Goal: Transaction & Acquisition: Purchase product/service

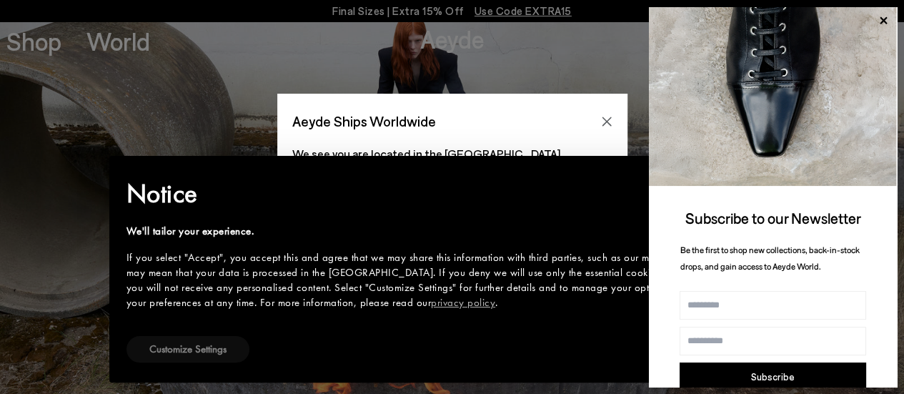
click at [206, 357] on button "Customize Settings" at bounding box center [187, 349] width 123 height 26
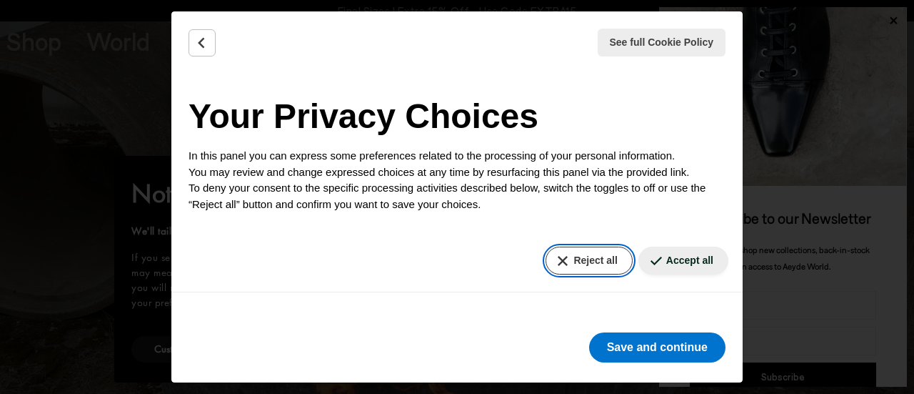
click at [589, 261] on button "Reject all" at bounding box center [589, 260] width 86 height 28
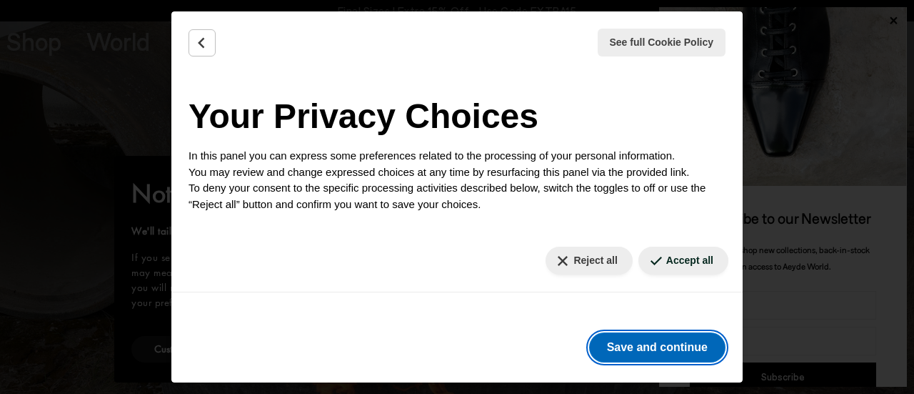
click at [649, 344] on button "Save and continue" at bounding box center [657, 347] width 136 height 30
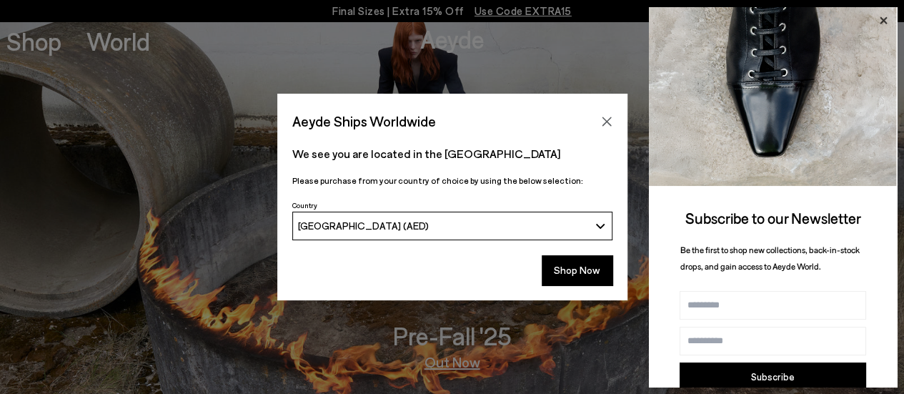
click at [886, 18] on icon at bounding box center [882, 20] width 7 height 7
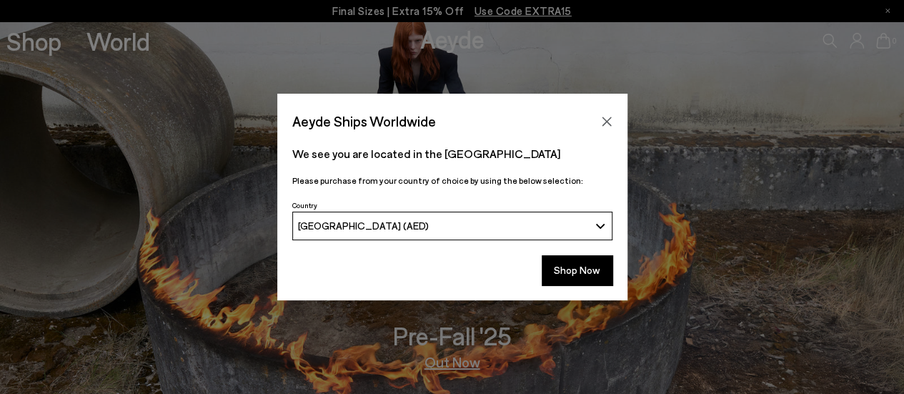
click at [601, 115] on button "Close" at bounding box center [606, 121] width 21 height 21
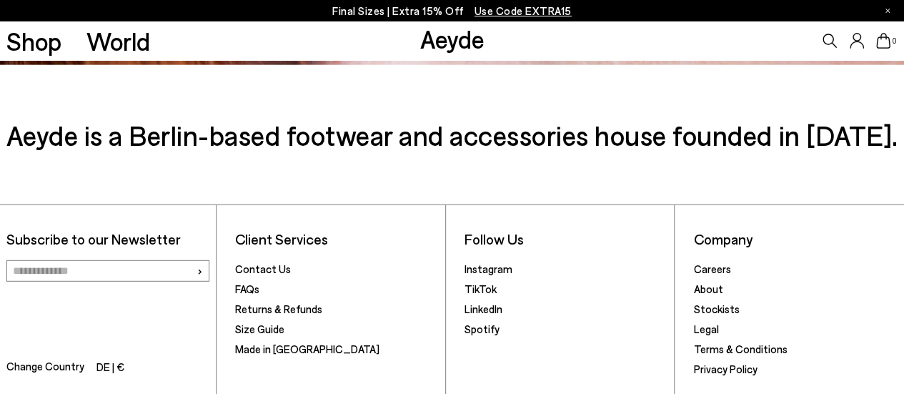
scroll to position [1867, 0]
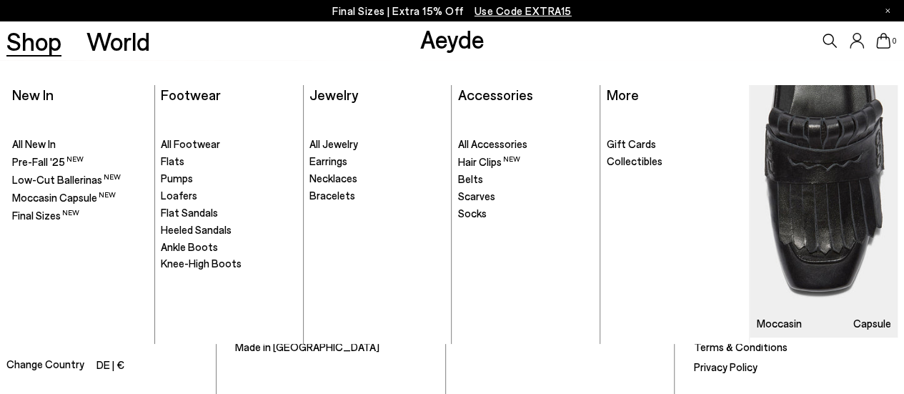
click at [40, 45] on link "Shop" at bounding box center [33, 41] width 55 height 25
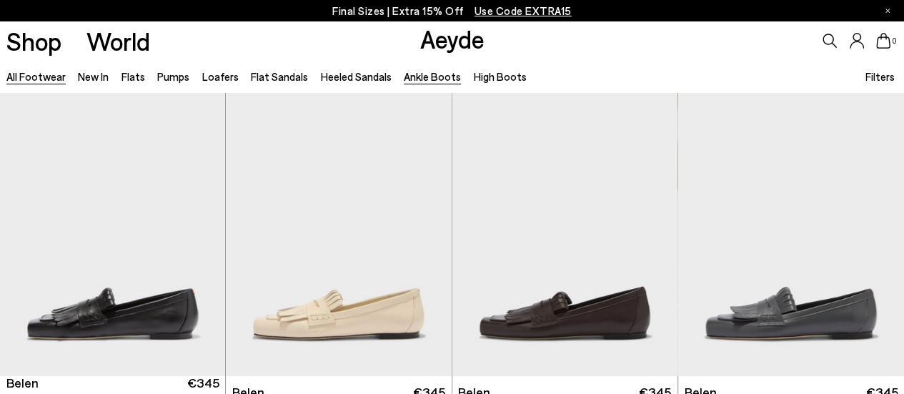
click at [427, 71] on link "Ankle Boots" at bounding box center [432, 76] width 57 height 13
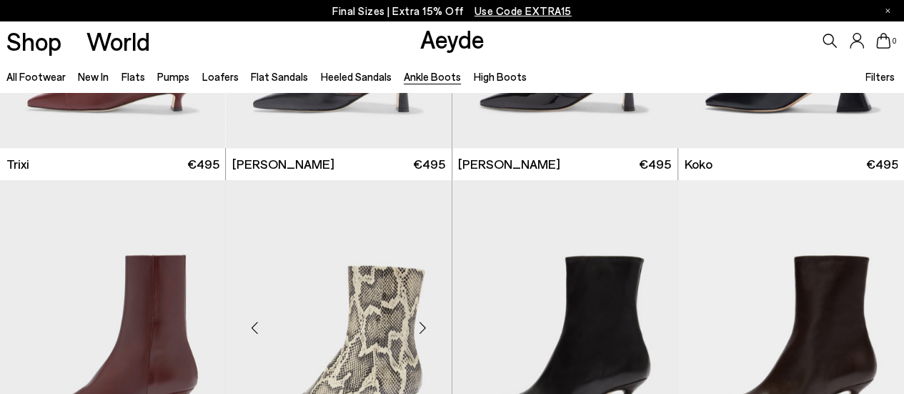
scroll to position [707, 0]
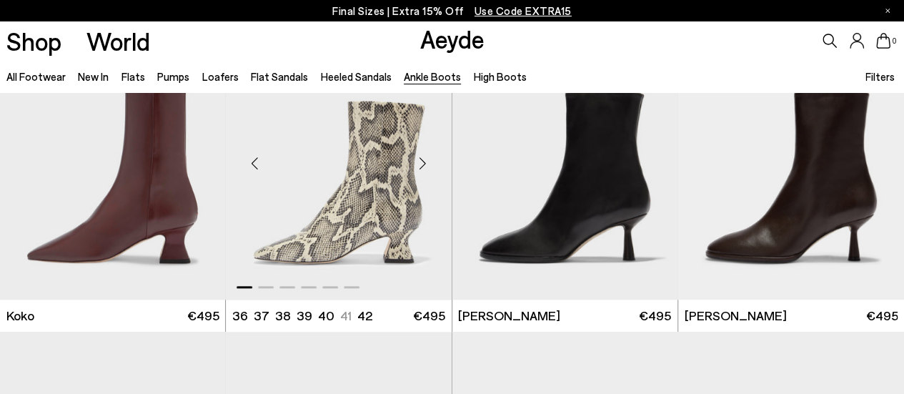
click at [371, 204] on img "1 / 6" at bounding box center [339, 158] width 226 height 284
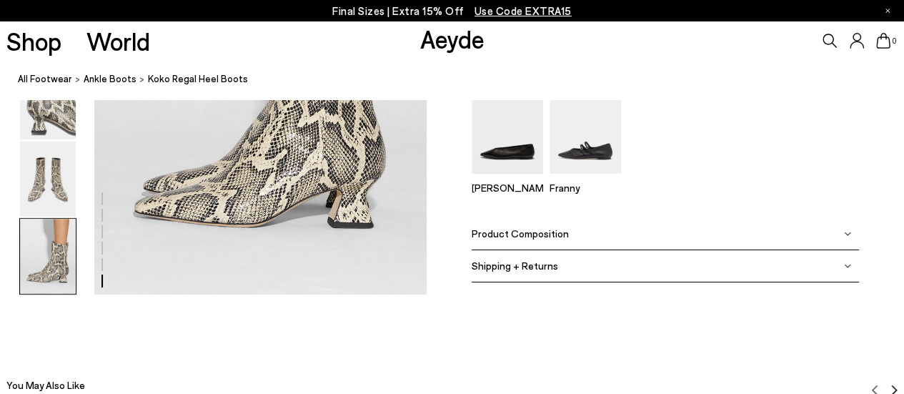
scroll to position [2472, 0]
click at [499, 227] on span "Product Composition" at bounding box center [519, 233] width 97 height 12
